Goal: Find specific page/section: Find specific page/section

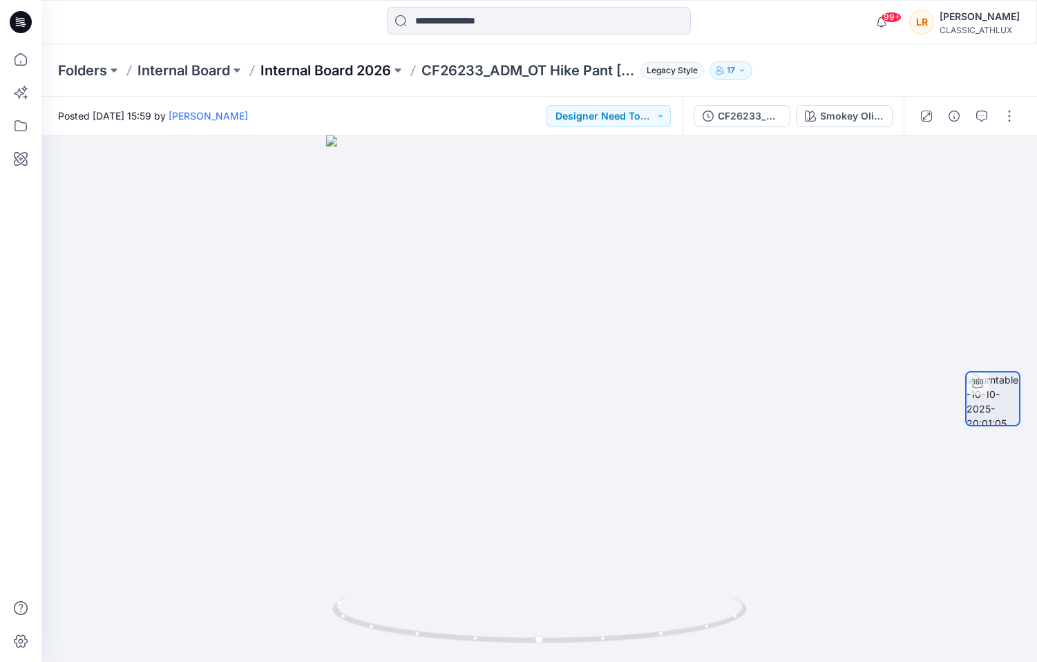
click at [369, 72] on p "Internal Board 2026" at bounding box center [326, 70] width 131 height 19
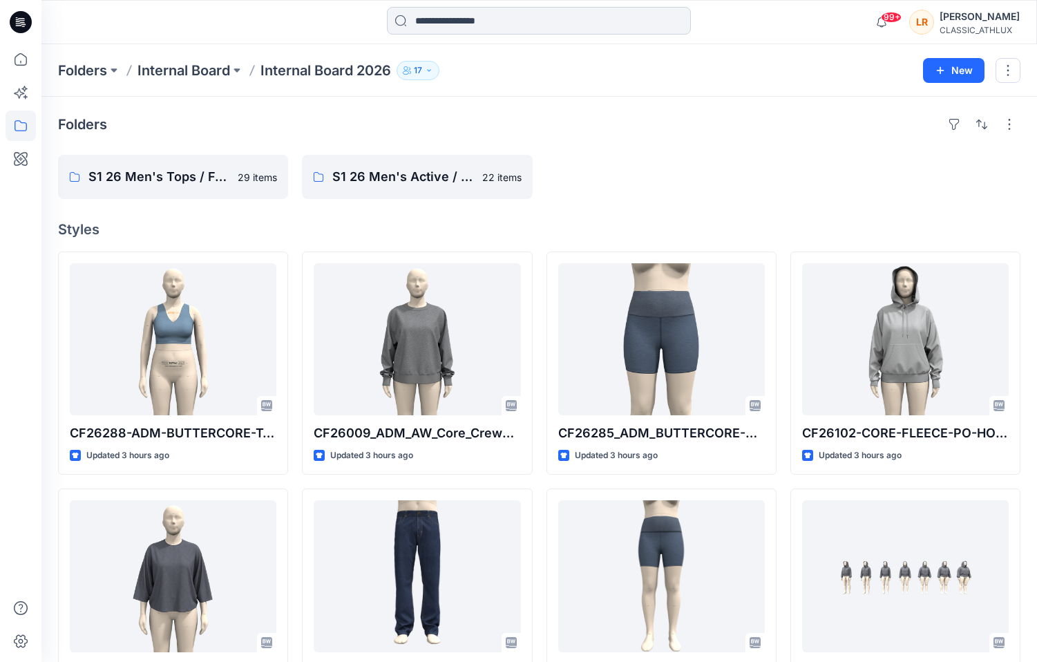
click at [472, 24] on input at bounding box center [539, 21] width 304 height 28
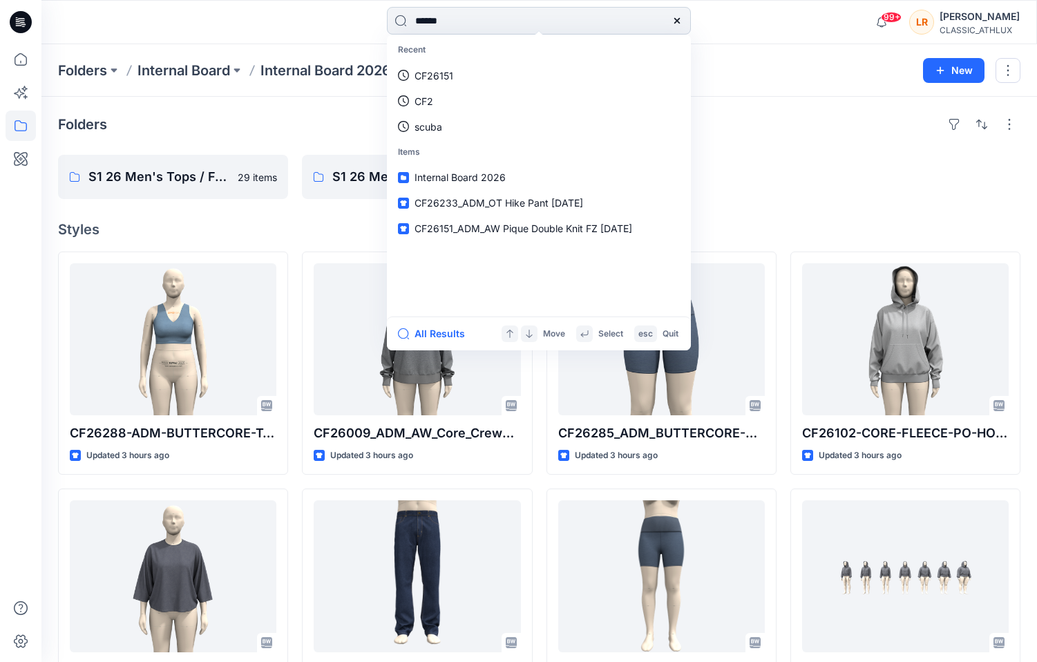
type input "*******"
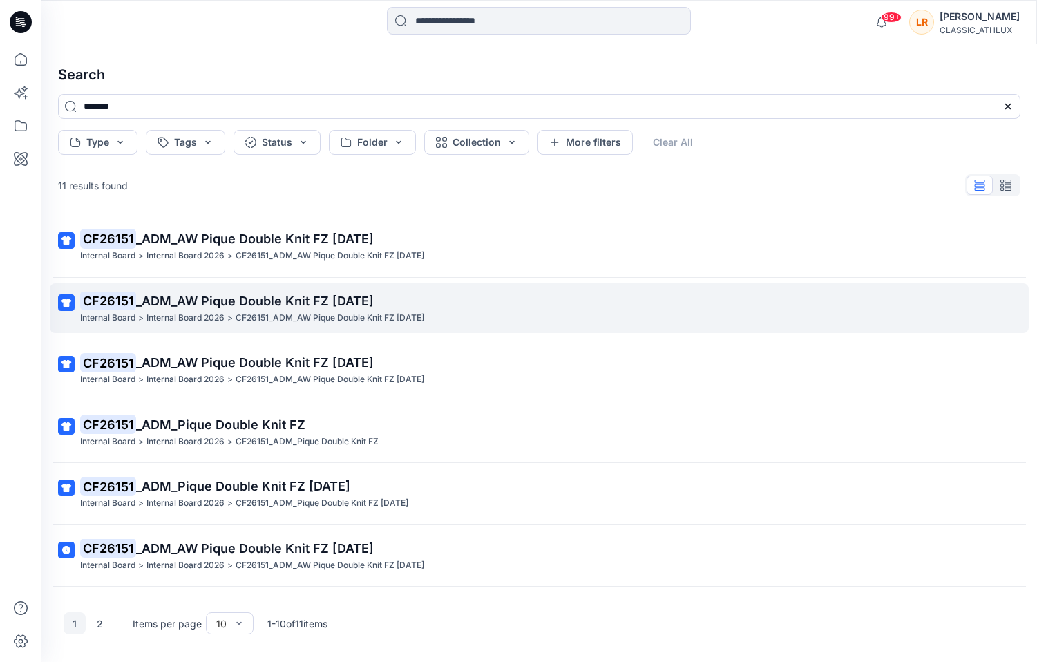
click at [330, 305] on span "_ADM_AW Pique Double Knit FZ [DATE]" at bounding box center [255, 301] width 238 height 15
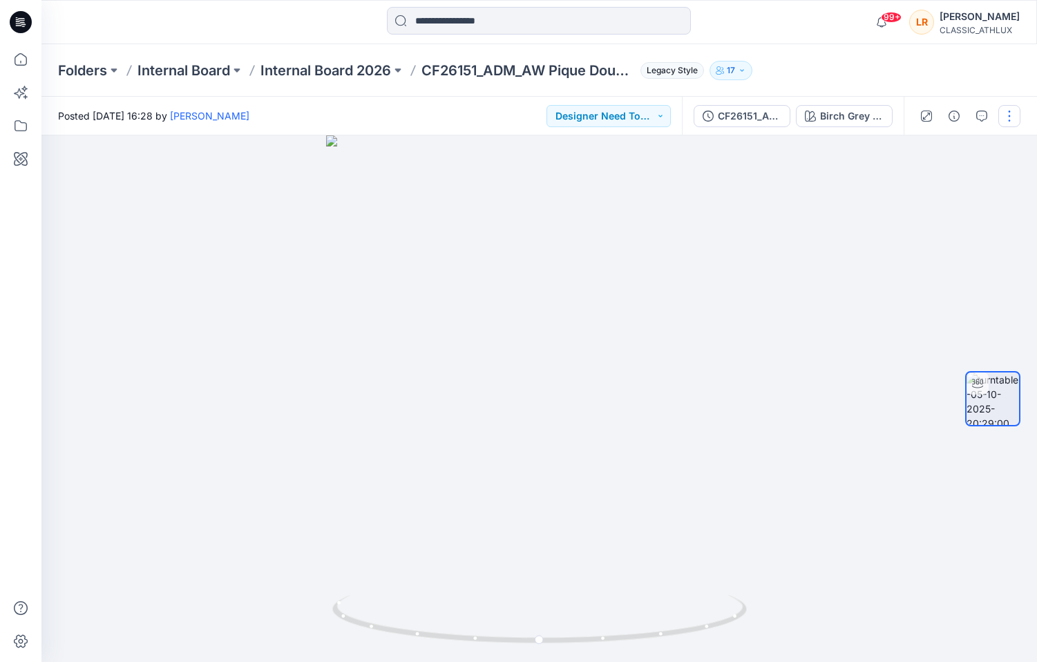
click at [1016, 110] on button "button" at bounding box center [1010, 116] width 22 height 22
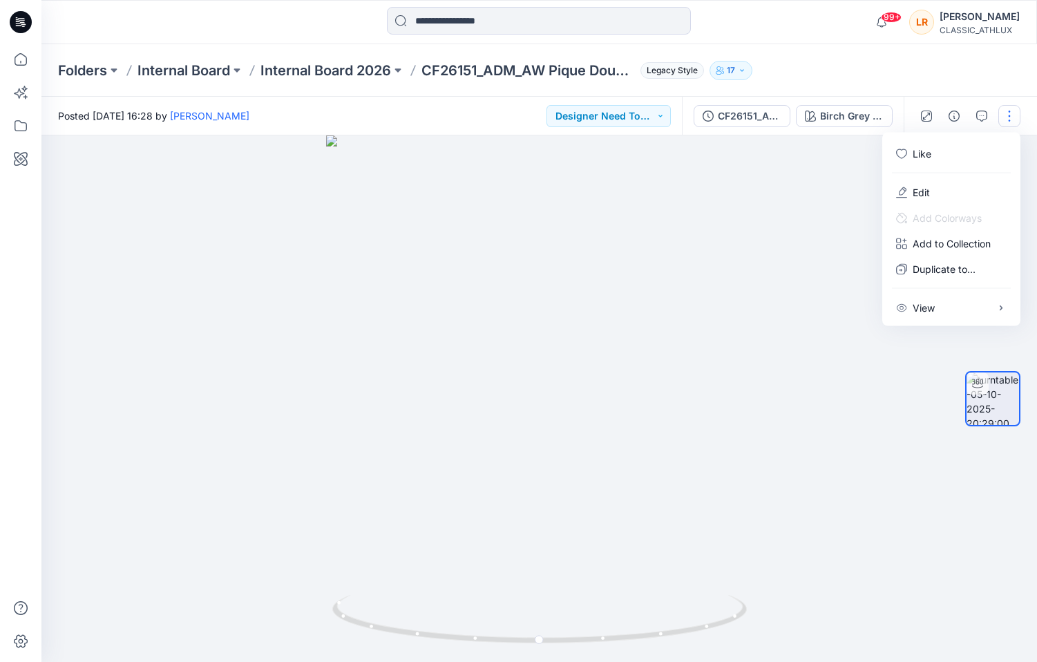
click at [1016, 110] on button "button" at bounding box center [1010, 116] width 22 height 22
